Goal: Find contact information: Find phone

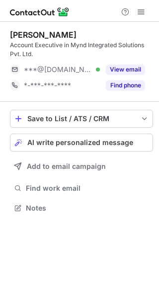
scroll to position [201, 159]
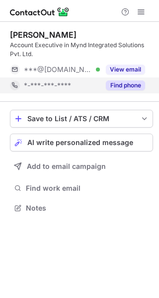
click at [138, 81] on button "Find phone" at bounding box center [125, 86] width 39 height 10
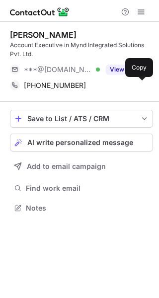
click at [138, 81] on button at bounding box center [140, 86] width 10 height 10
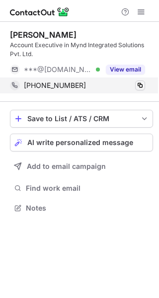
click at [138, 84] on span at bounding box center [140, 86] width 8 height 8
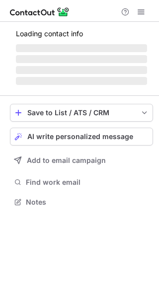
scroll to position [201, 159]
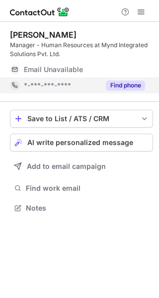
click at [113, 81] on button "Find phone" at bounding box center [125, 86] width 39 height 10
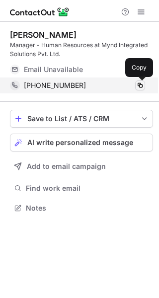
click at [139, 84] on span at bounding box center [140, 86] width 8 height 8
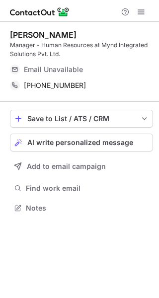
scroll to position [201, 159]
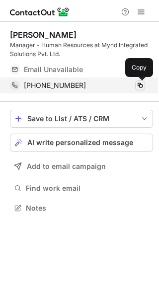
click at [142, 87] on span at bounding box center [140, 86] width 8 height 8
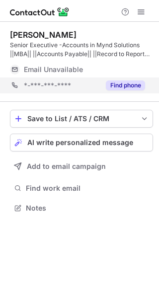
scroll to position [201, 159]
click at [144, 86] on button "Find phone" at bounding box center [125, 86] width 39 height 10
